Goal: Task Accomplishment & Management: Use online tool/utility

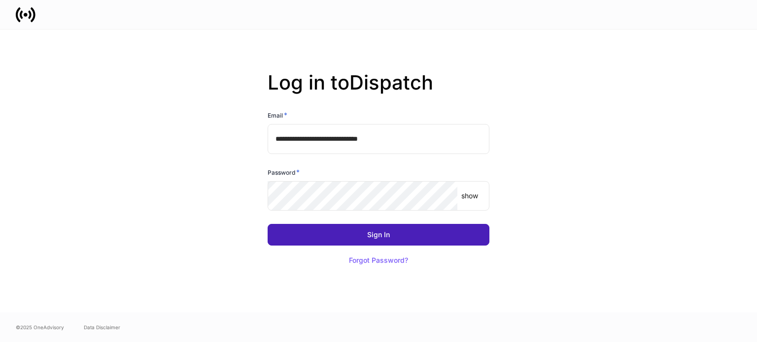
click at [386, 238] on div "Sign In" at bounding box center [378, 235] width 23 height 7
